Goal: Information Seeking & Learning: Understand process/instructions

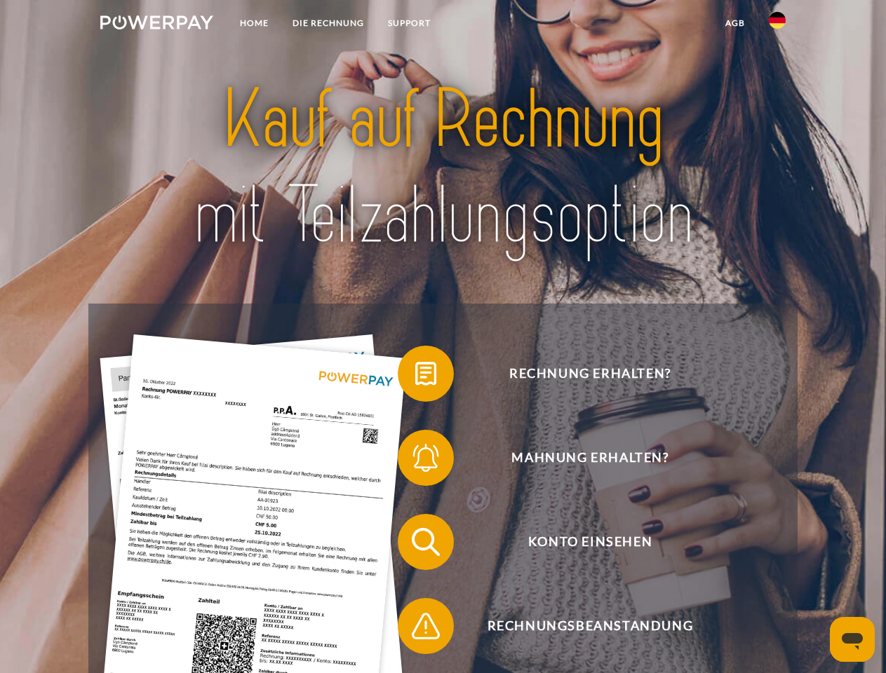
click at [156, 25] on img at bounding box center [156, 22] width 113 height 14
click at [777, 25] on img at bounding box center [777, 20] width 17 height 17
click at [734, 23] on link "agb" at bounding box center [734, 23] width 43 height 25
click at [415, 377] on span at bounding box center [405, 374] width 70 height 70
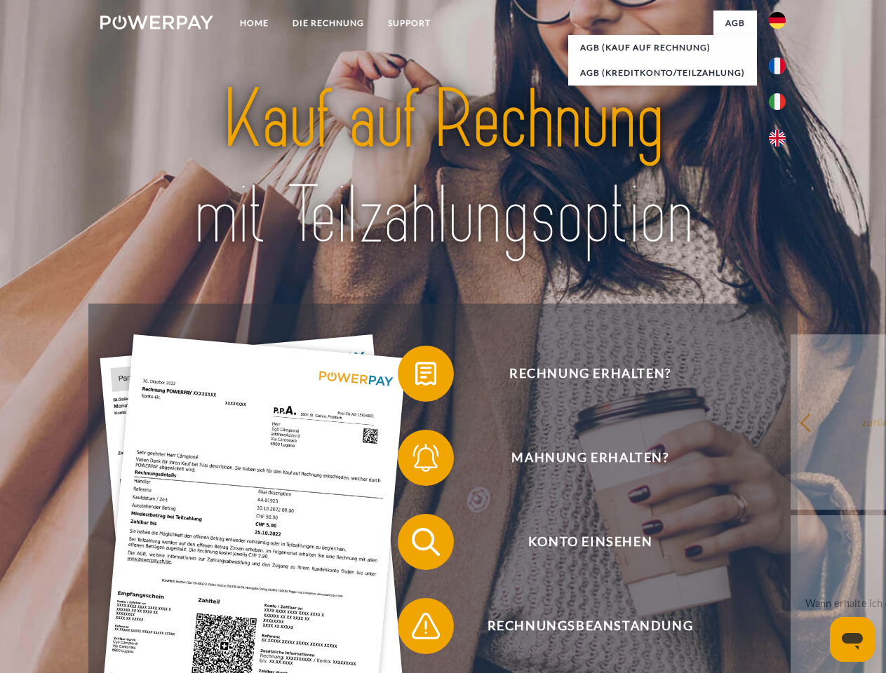
click at [415, 461] on span at bounding box center [405, 458] width 70 height 70
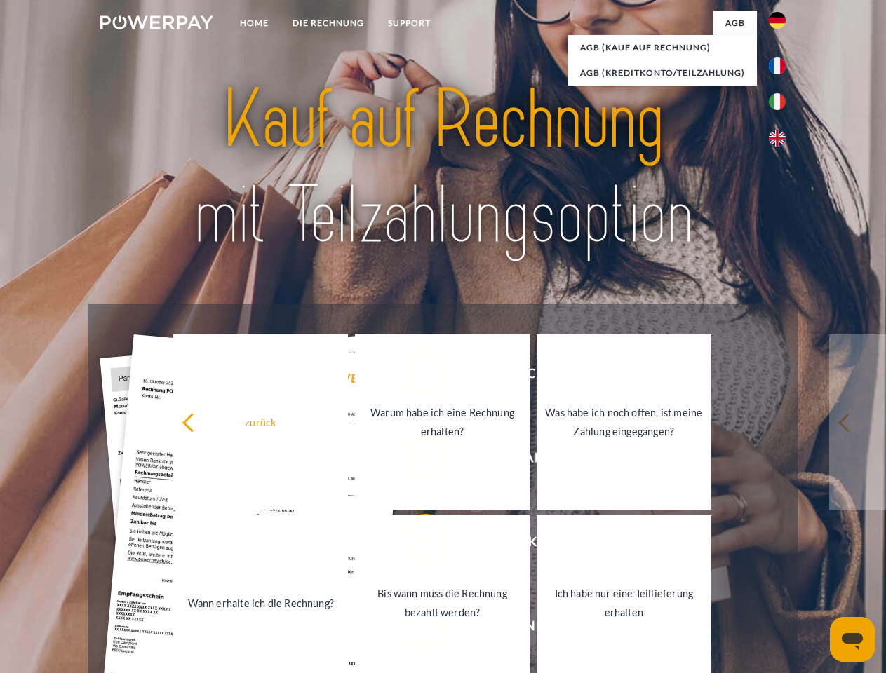
click at [415, 545] on link "Bis wann muss die Rechnung bezahlt werden?" at bounding box center [442, 602] width 175 height 175
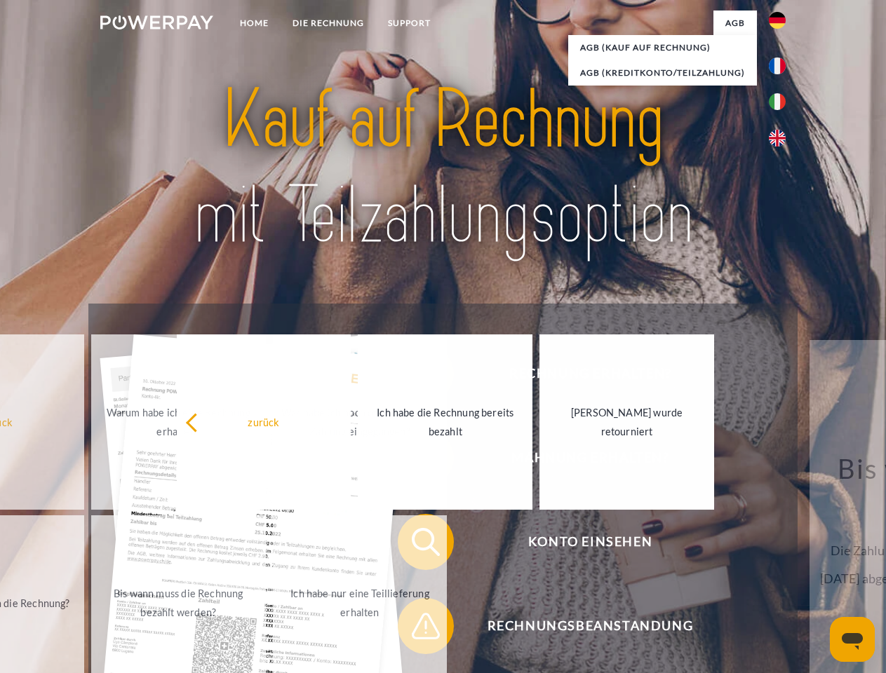
click at [415, 629] on span at bounding box center [405, 626] width 70 height 70
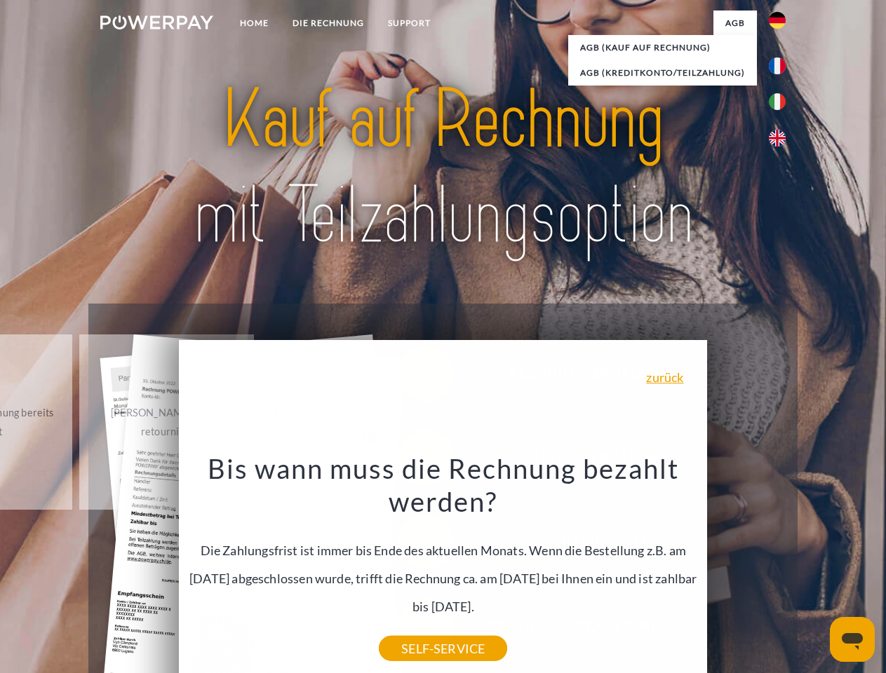
click at [852, 640] on icon "Messaging-Fenster öffnen" at bounding box center [852, 641] width 21 height 17
